Goal: Transaction & Acquisition: Obtain resource

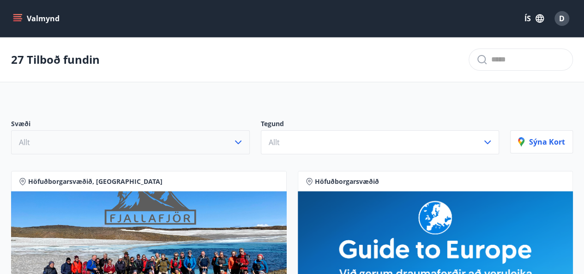
click at [232, 145] on button "Allt" at bounding box center [130, 142] width 239 height 24
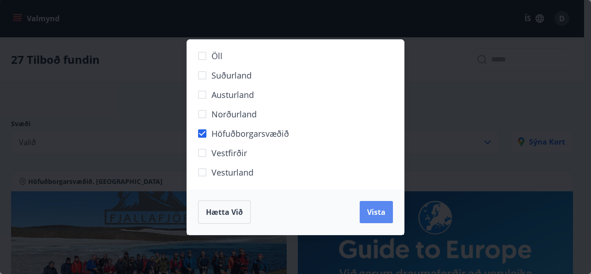
click at [380, 209] on span "Vista" at bounding box center [376, 212] width 18 height 10
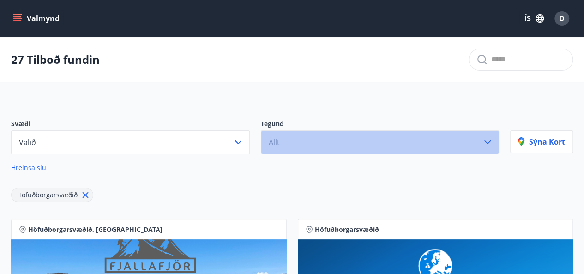
click at [404, 143] on button "Allt" at bounding box center [380, 142] width 239 height 24
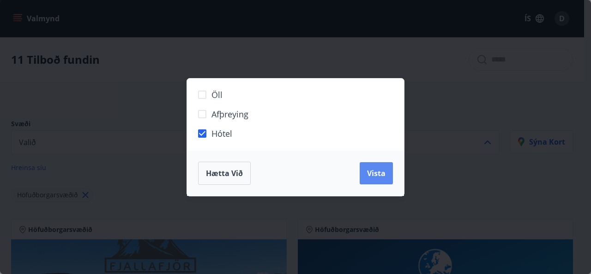
click at [386, 176] on button "Vista" at bounding box center [376, 173] width 33 height 22
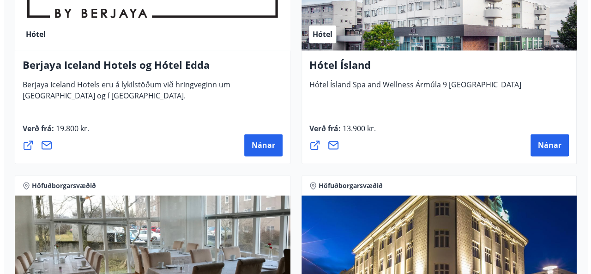
scroll to position [504, 0]
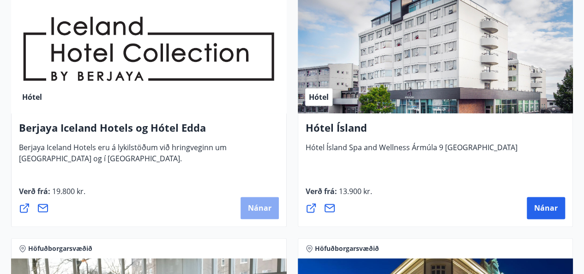
click at [247, 203] on button "Nánar" at bounding box center [260, 208] width 38 height 22
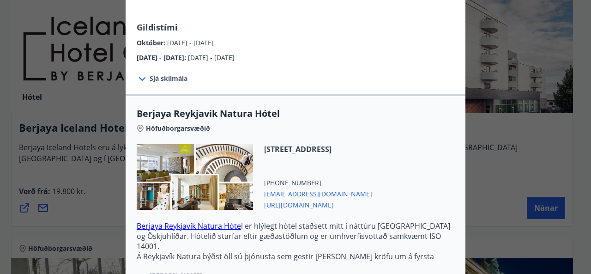
scroll to position [242, 0]
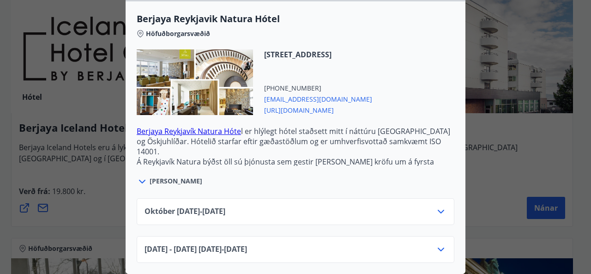
click at [439, 244] on icon at bounding box center [441, 249] width 11 height 11
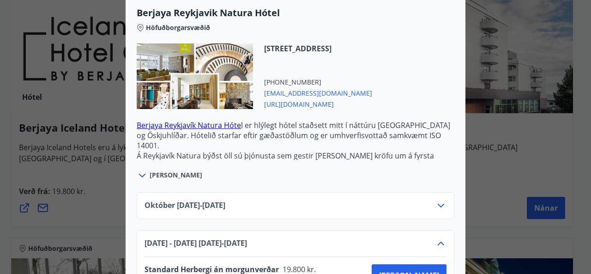
scroll to position [279, 0]
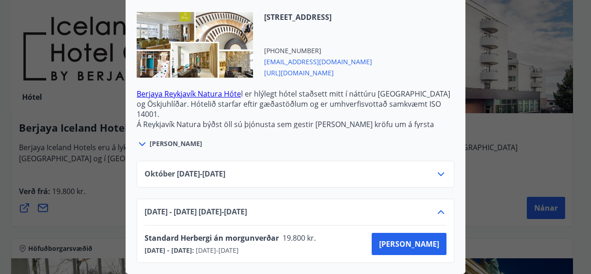
click at [436, 207] on icon at bounding box center [441, 212] width 11 height 11
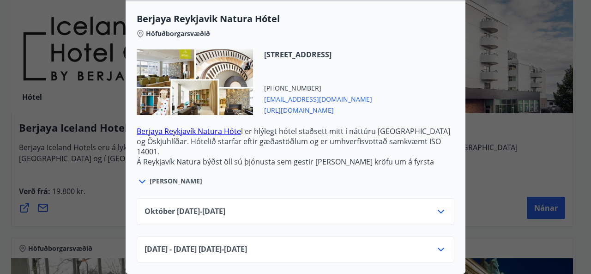
scroll to position [242, 0]
click at [437, 206] on icon at bounding box center [441, 211] width 11 height 11
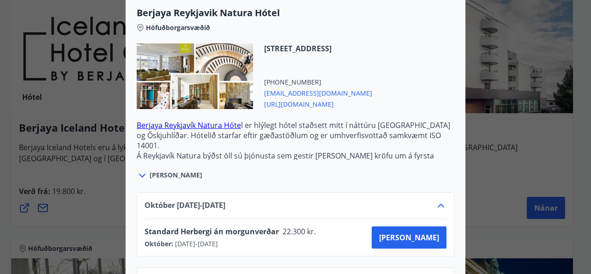
scroll to position [279, 0]
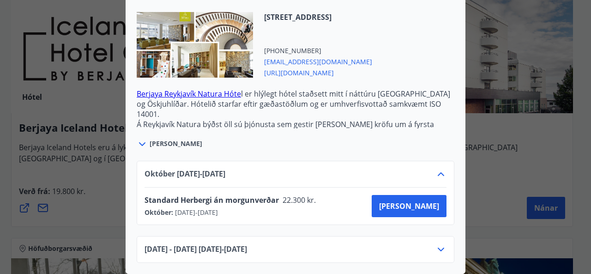
click at [436, 171] on icon at bounding box center [441, 174] width 11 height 11
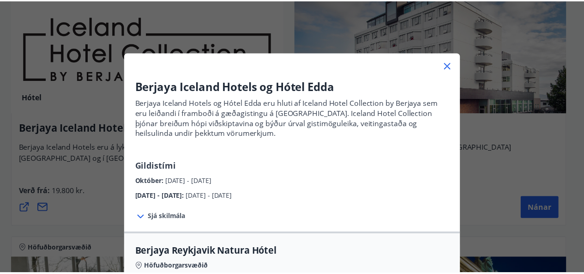
scroll to position [2, 0]
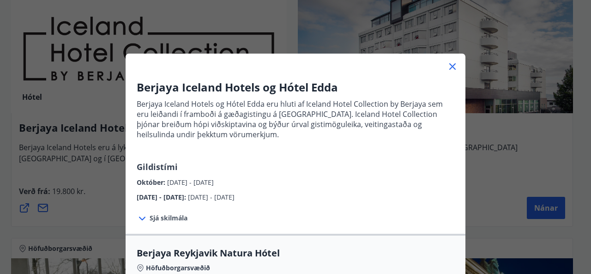
click at [456, 69] on div at bounding box center [296, 63] width 340 height 18
click at [447, 69] on icon at bounding box center [452, 66] width 11 height 11
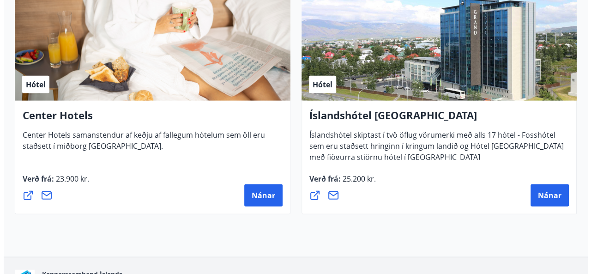
scroll to position [1039, 0]
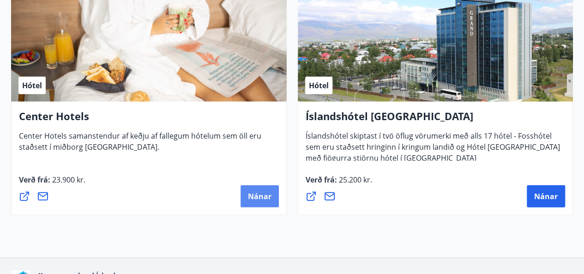
click at [262, 204] on button "Nánar" at bounding box center [260, 196] width 38 height 22
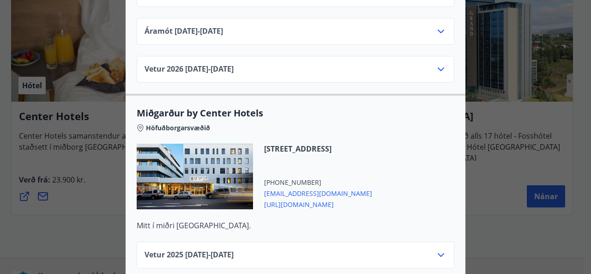
scroll to position [1867, 0]
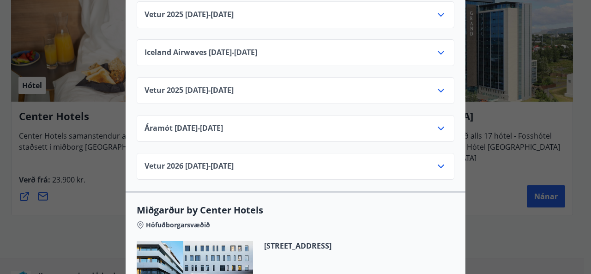
click at [531, 137] on div "Center Hotels Verð er með morgunverði inniföldum og miðast við Standard Double/…" at bounding box center [295, 137] width 591 height 274
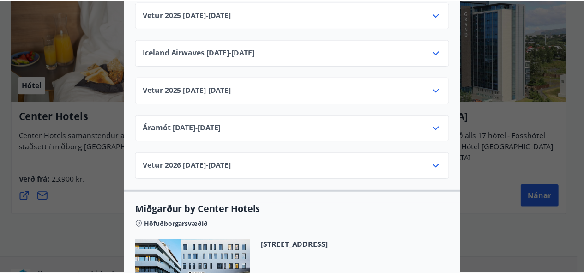
scroll to position [0, 0]
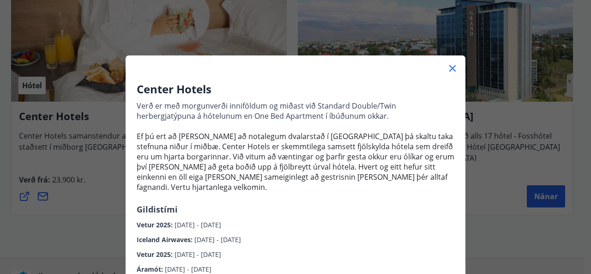
click at [450, 66] on icon at bounding box center [452, 68] width 11 height 11
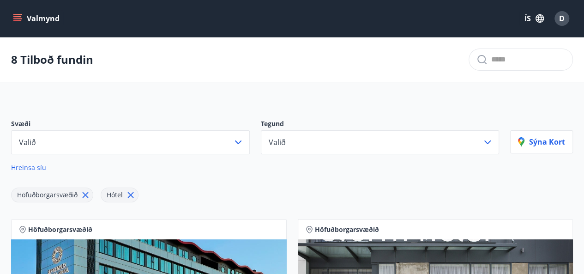
click at [79, 196] on span "Höfuðborgarsvæðið" at bounding box center [48, 195] width 72 height 10
click at [87, 192] on icon at bounding box center [86, 195] width 6 height 6
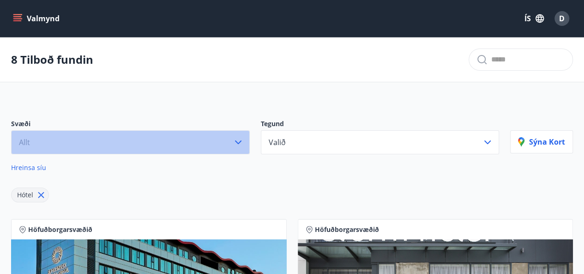
click at [93, 142] on button "Allt" at bounding box center [130, 142] width 239 height 24
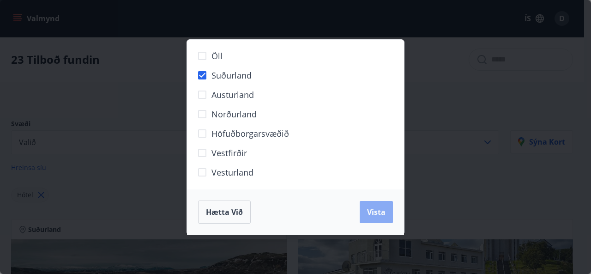
click at [388, 218] on button "Vista" at bounding box center [376, 212] width 33 height 22
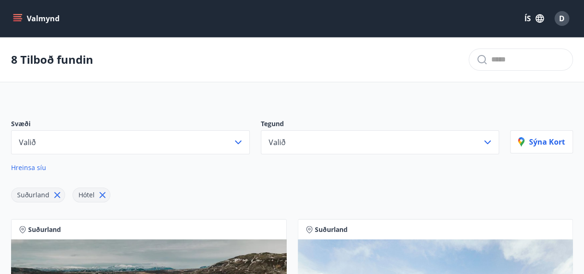
click at [55, 195] on icon at bounding box center [58, 195] width 6 height 6
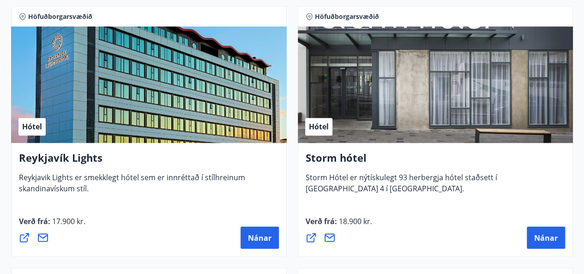
scroll to position [740, 0]
